Goal: Communication & Community: Answer question/provide support

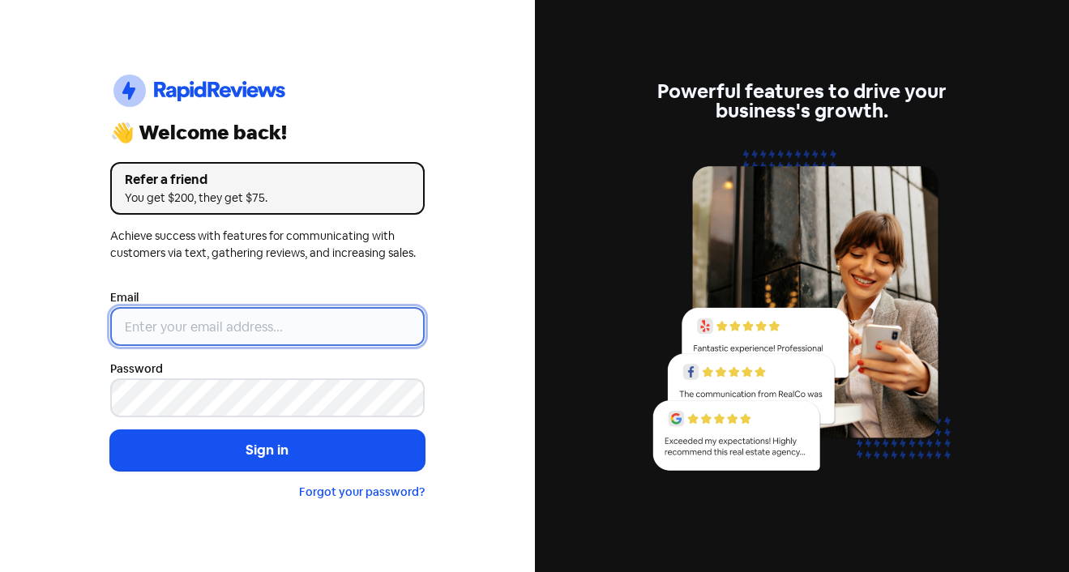
drag, startPoint x: 0, startPoint y: 0, endPoint x: 238, endPoint y: 323, distance: 401.5
click at [238, 323] on input "email" at bounding box center [267, 326] width 314 height 39
type input "[EMAIL_ADDRESS][DOMAIN_NAME]"
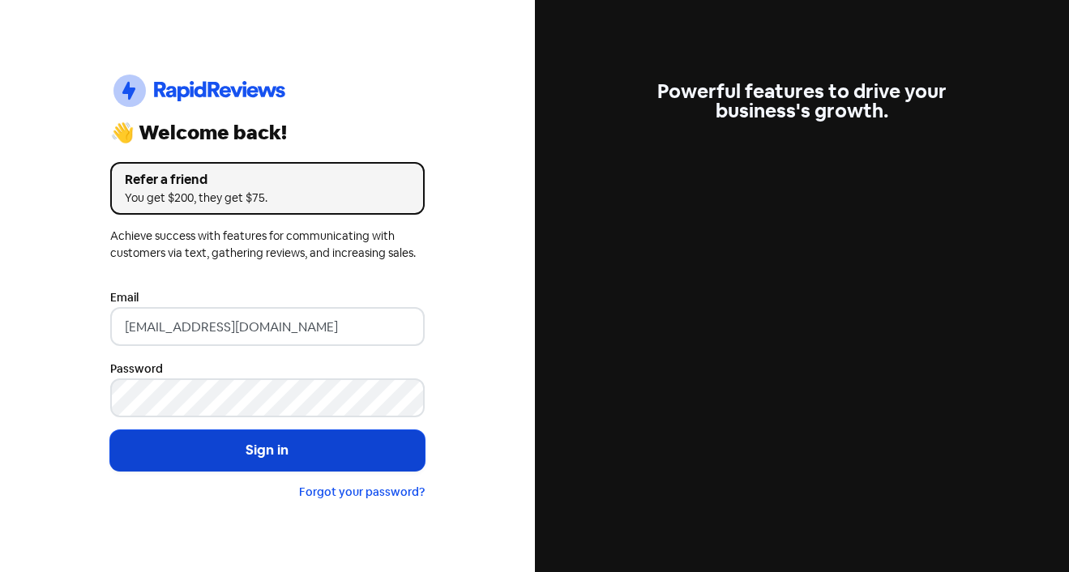
click at [342, 435] on button "Sign in" at bounding box center [267, 450] width 314 height 41
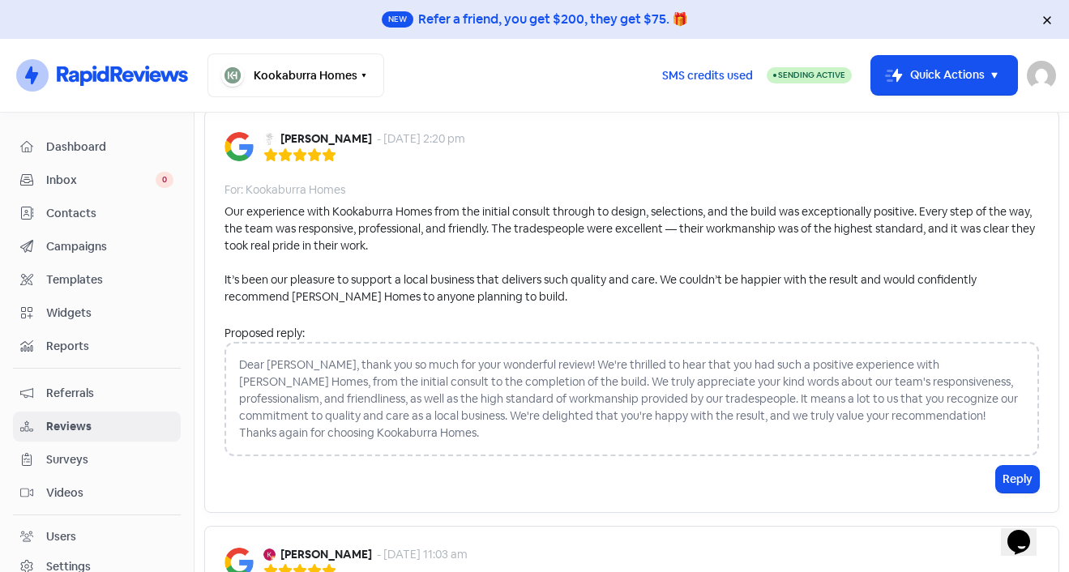
scroll to position [162, 0]
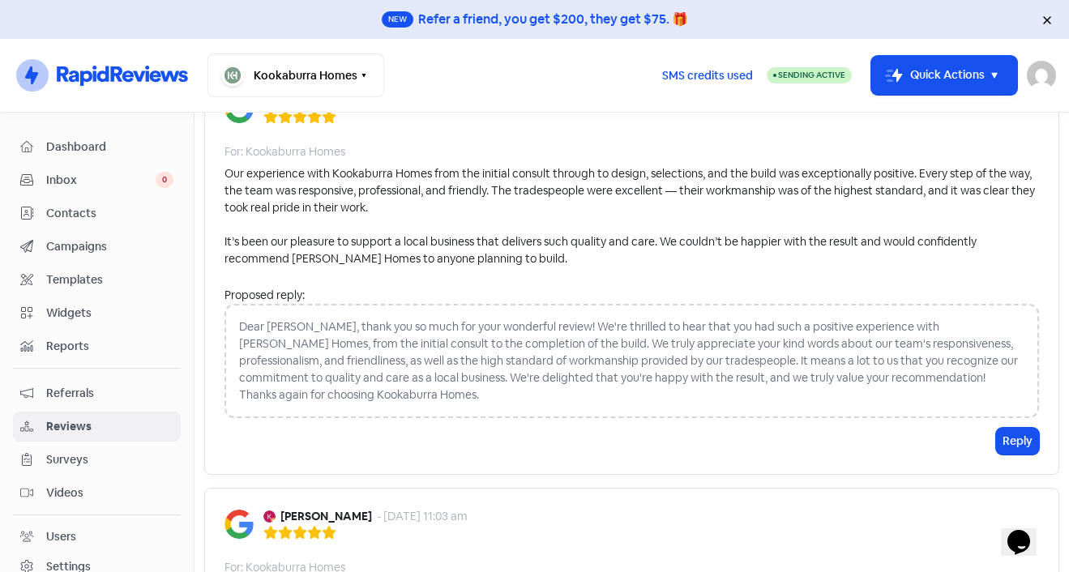
click at [486, 319] on div "Dear Cathy, thank you so much for your wonderful review! We're thrilled to hear…" at bounding box center [631, 361] width 814 height 114
click at [365, 345] on div "Dear Cathy, thank you so much for your wonderful review! We're thrilled to hear…" at bounding box center [631, 361] width 814 height 114
click at [407, 395] on div "Dear Cathy, thank you so much for your wonderful review! We're thrilled to hear…" at bounding box center [631, 361] width 814 height 114
click at [996, 443] on button "Reply" at bounding box center [1017, 441] width 43 height 27
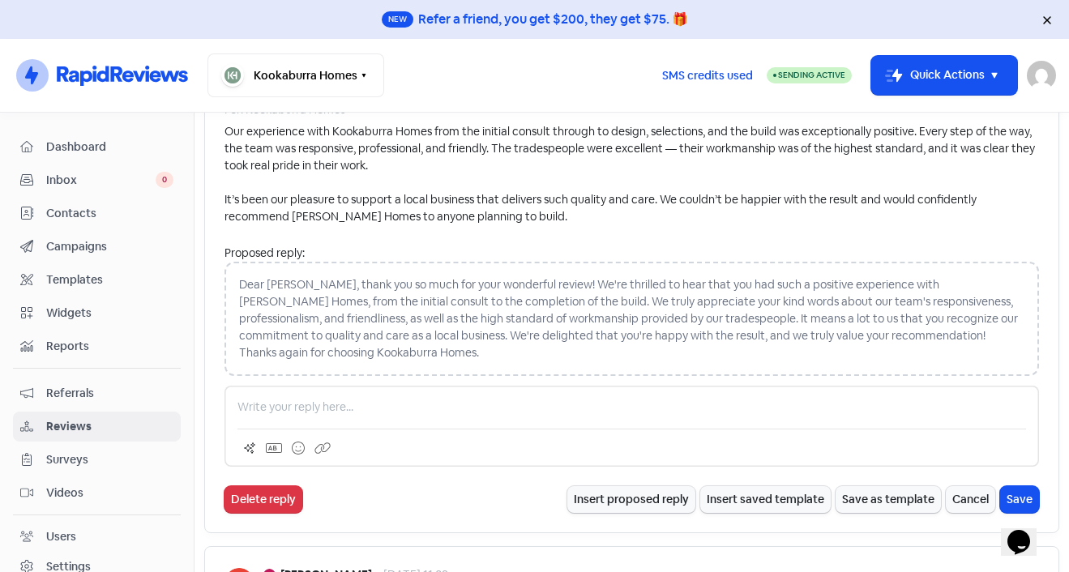
scroll to position [243, 0]
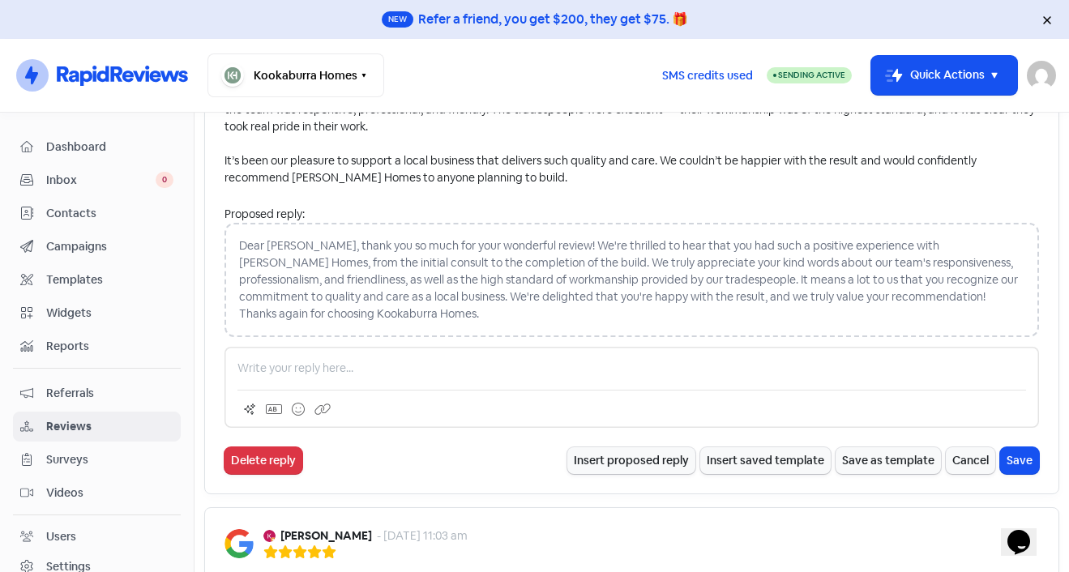
click at [331, 369] on p at bounding box center [631, 368] width 788 height 17
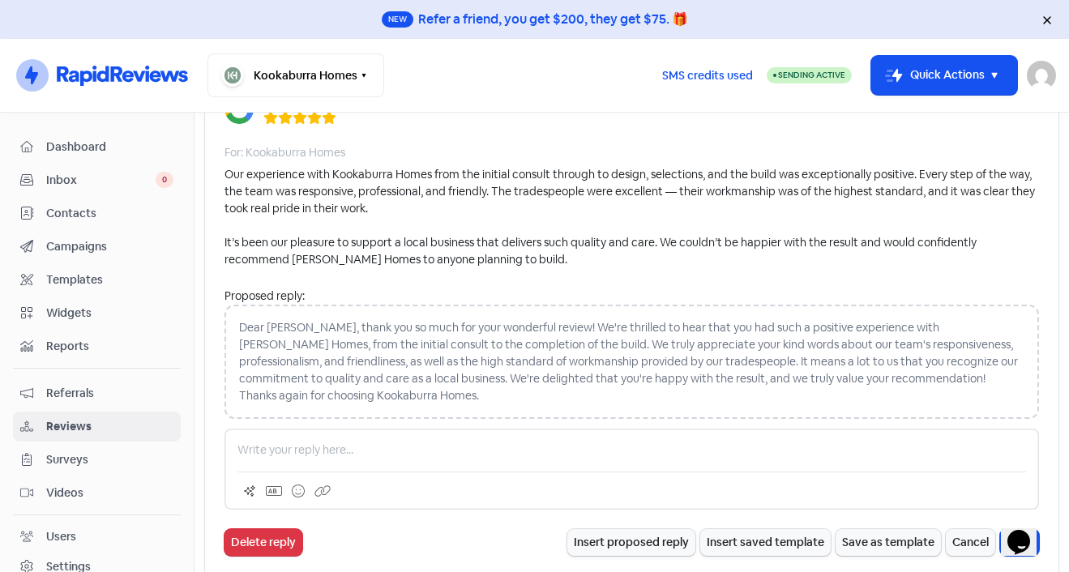
scroll to position [162, 0]
click at [525, 446] on p "Thank you so much for your lovely words, Cathy!" at bounding box center [631, 449] width 788 height 17
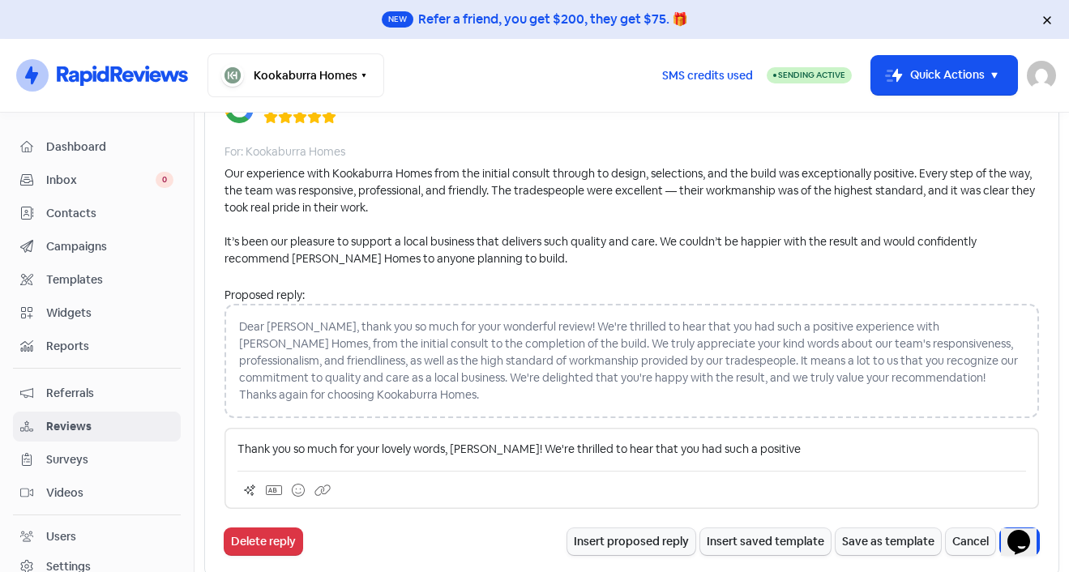
click at [774, 447] on p "Thank you so much for your lovely words, Cathy! We're thrilled to hear that you…" at bounding box center [631, 449] width 788 height 17
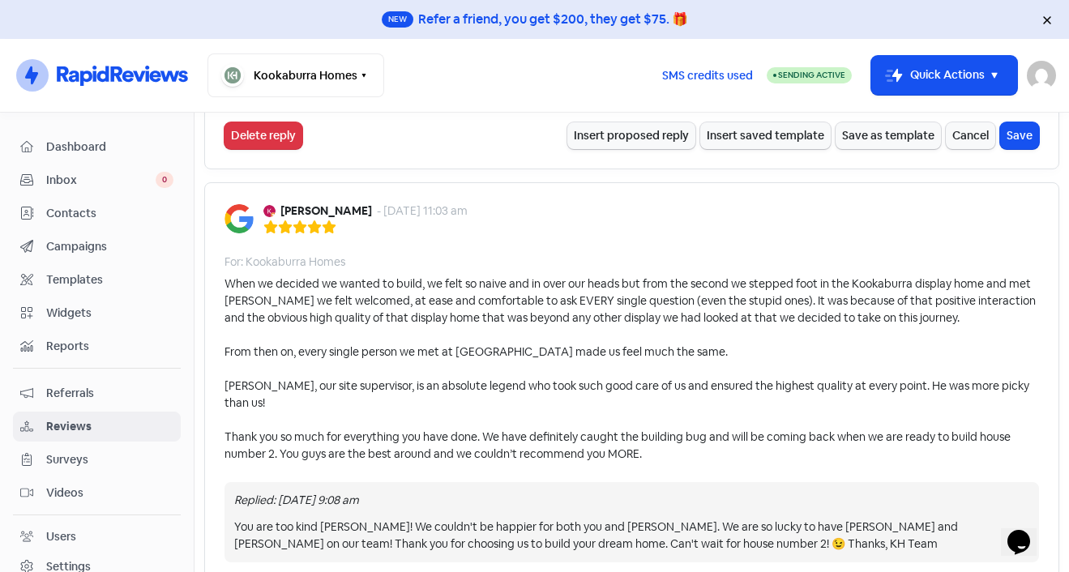
scroll to position [666, 0]
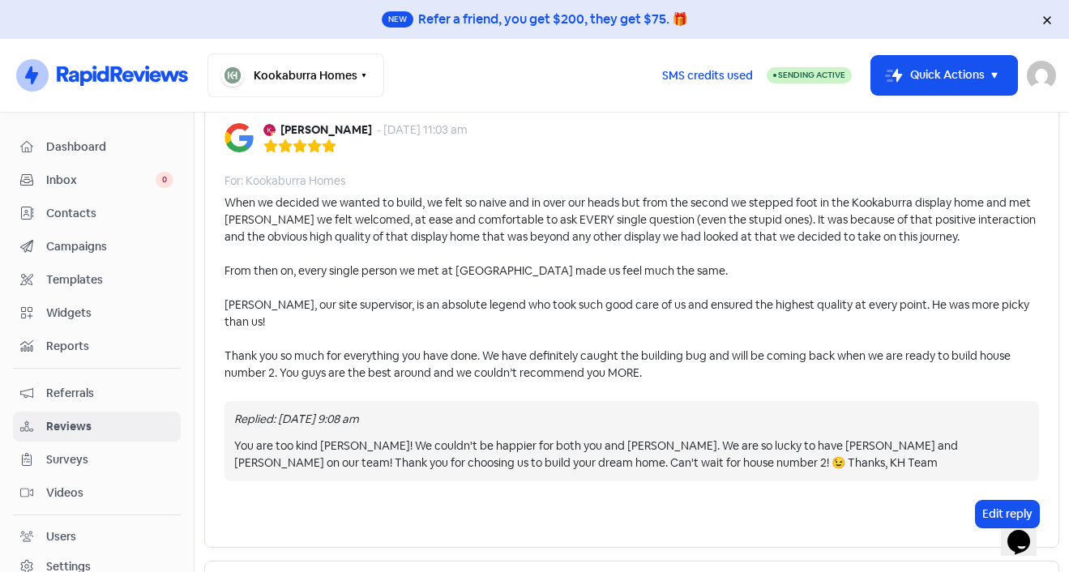
click at [715, 445] on div "You are too kind Kate! We couldn't be happier for both you and Jamie. We are so…" at bounding box center [631, 454] width 795 height 34
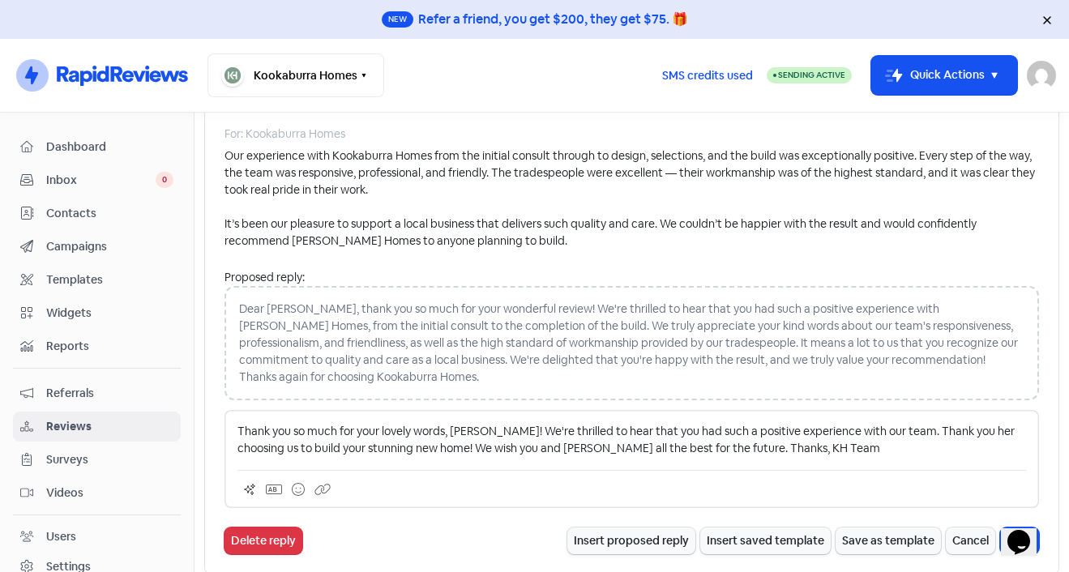
scroll to position [261, 0]
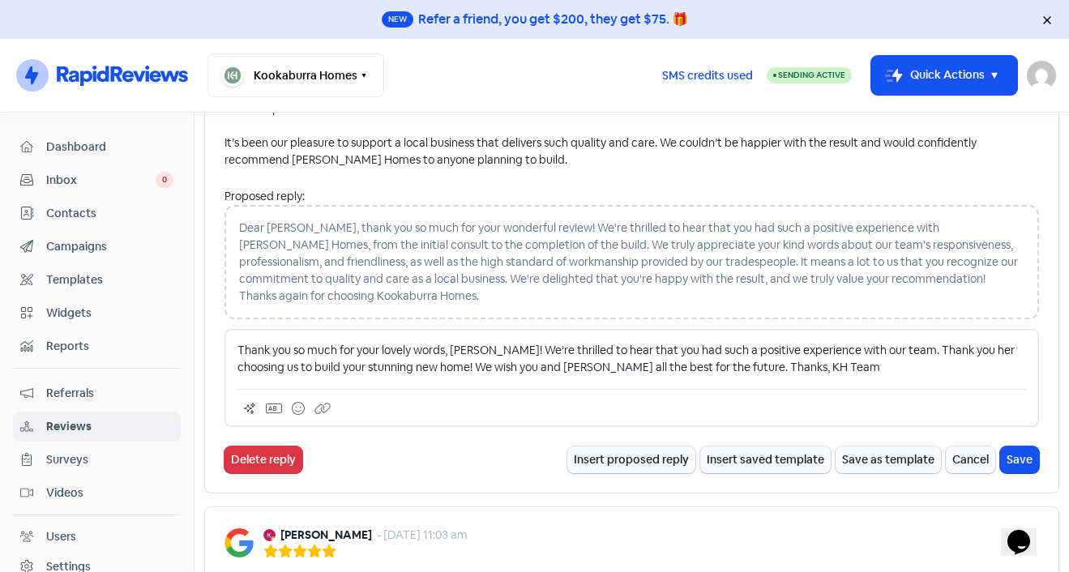
click at [960, 348] on p "Thank you so much for your lovely words, Cathy! We're thrilled to hear that you…" at bounding box center [631, 359] width 788 height 34
click at [331, 369] on p "Thank you so much for your lovely words, Cathy! We're thrilled to hear that you…" at bounding box center [631, 359] width 788 height 34
click at [452, 361] on p "Thank you so much for your lovely words, Cathy! We're thrilled to hear that you…" at bounding box center [631, 359] width 788 height 34
click at [791, 365] on p "Thank you so much for your lovely words, Cathy! We're thrilled to hear that you…" at bounding box center [631, 359] width 788 height 34
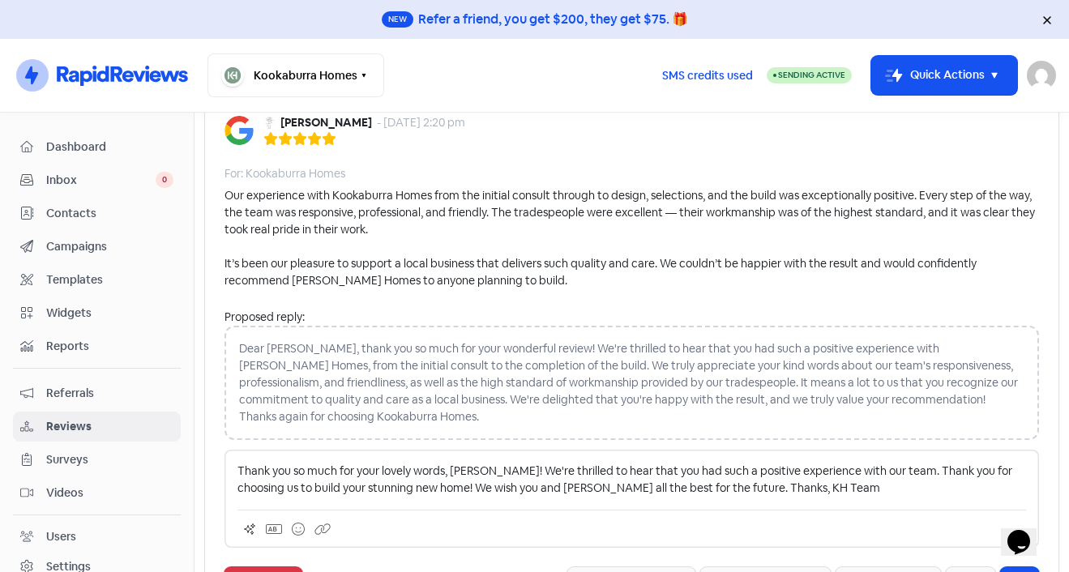
scroll to position [180, 0]
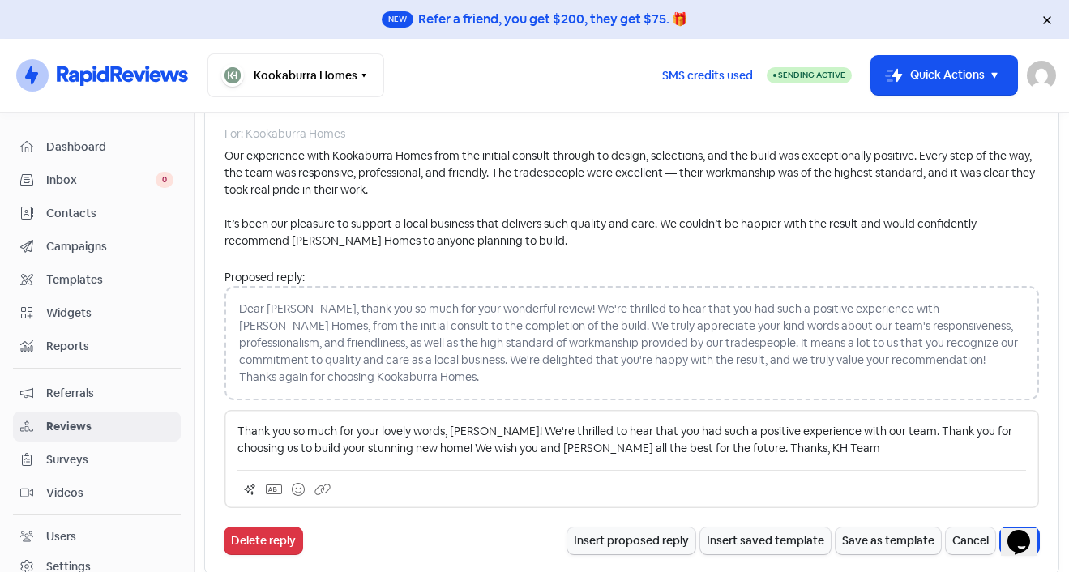
click at [837, 452] on p "Thank you so much for your lovely words, Cathy! We're thrilled to hear that you…" at bounding box center [631, 440] width 788 height 34
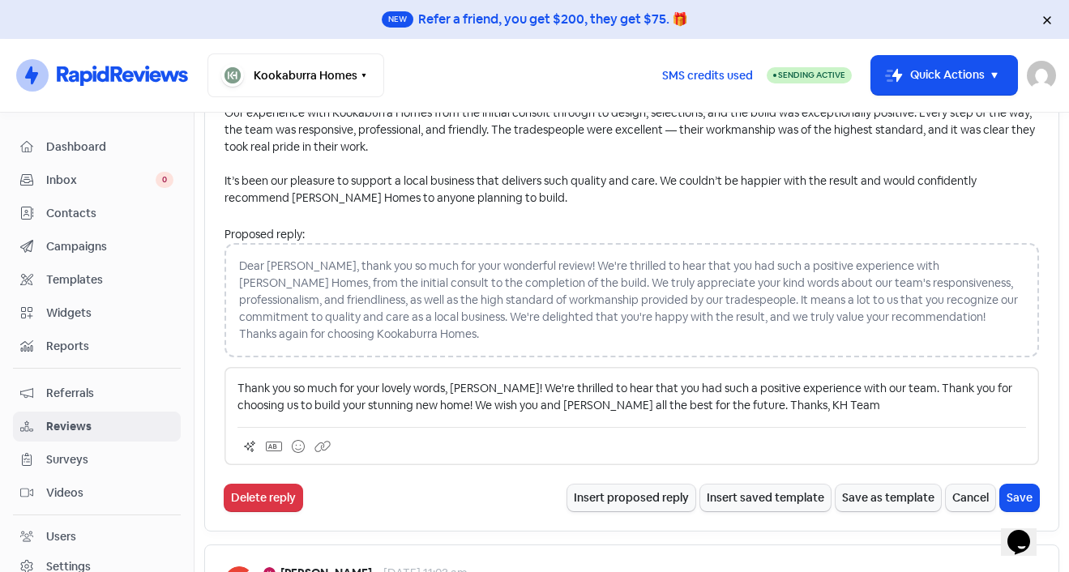
scroll to position [261, 0]
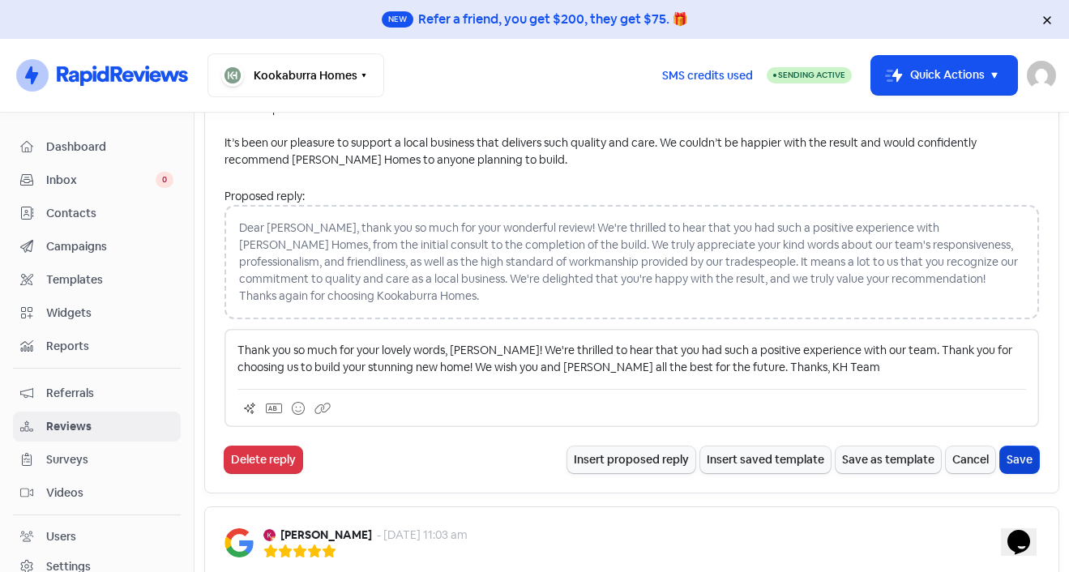
click at [1009, 464] on button "Save" at bounding box center [1019, 459] width 39 height 27
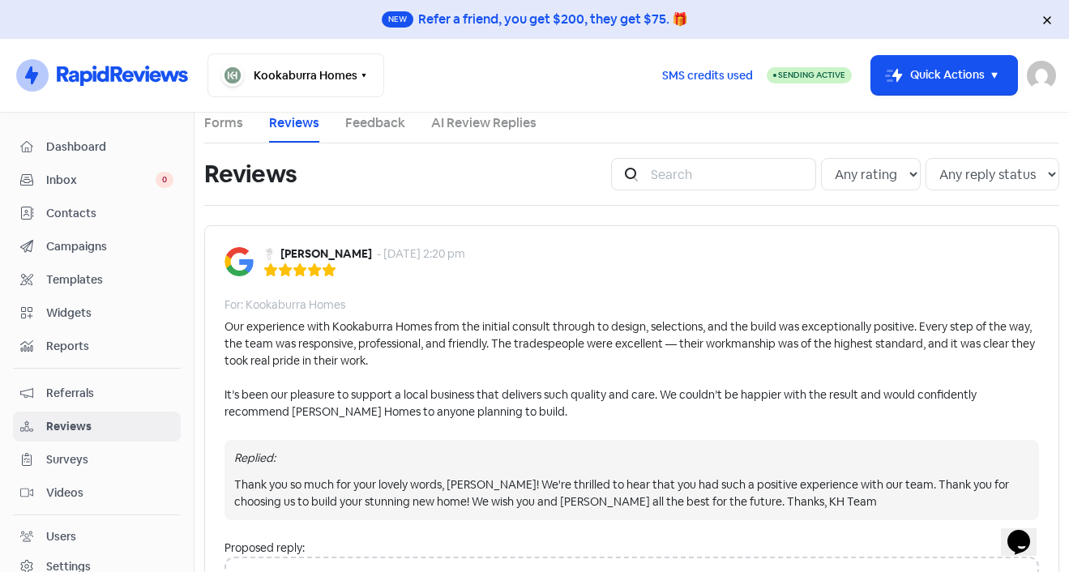
scroll to position [0, 0]
